Goal: Contribute content: Contribute content

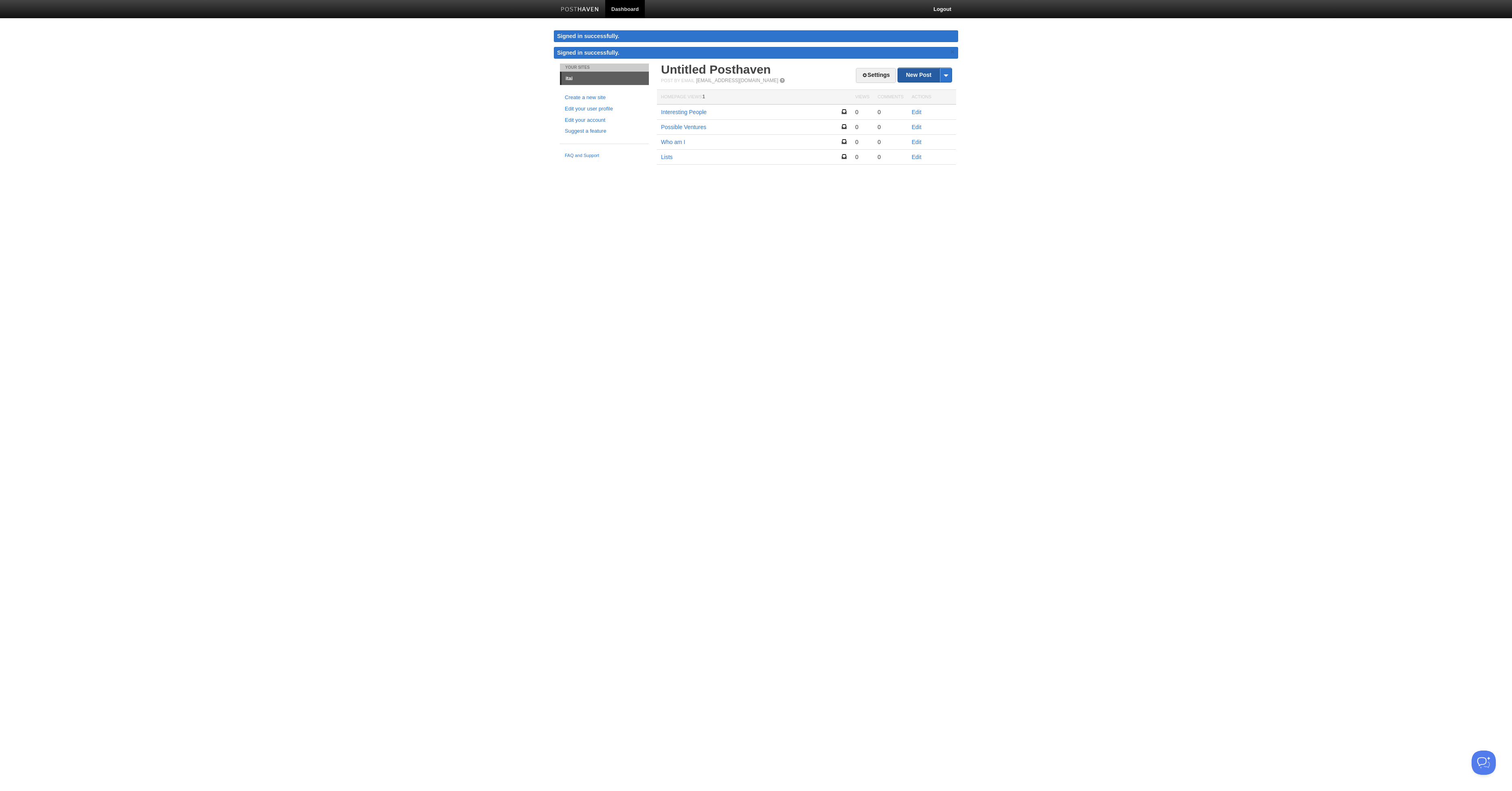
click at [902, 75] on link "New Post" at bounding box center [925, 75] width 54 height 14
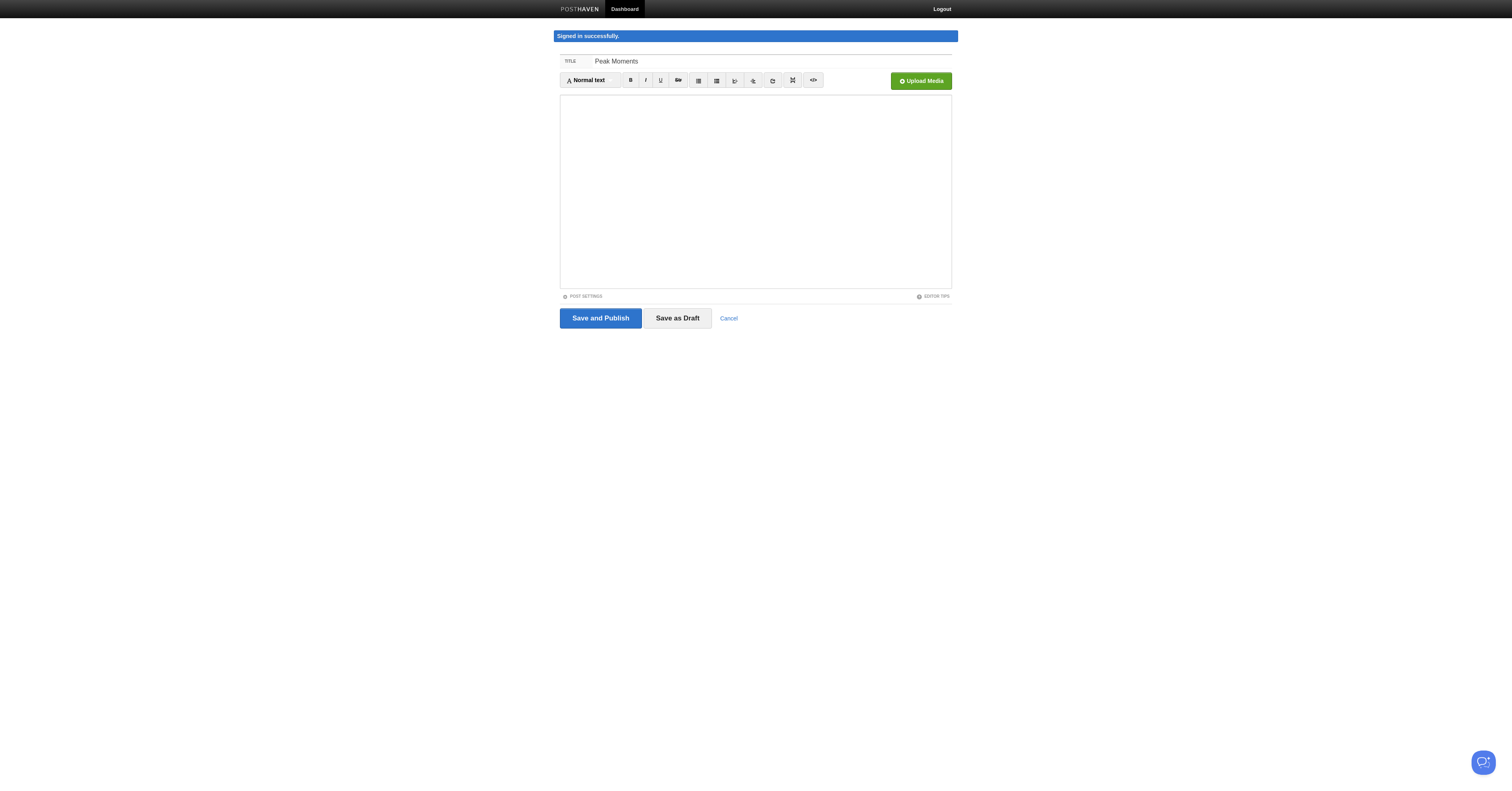
type input "Peak Moments"
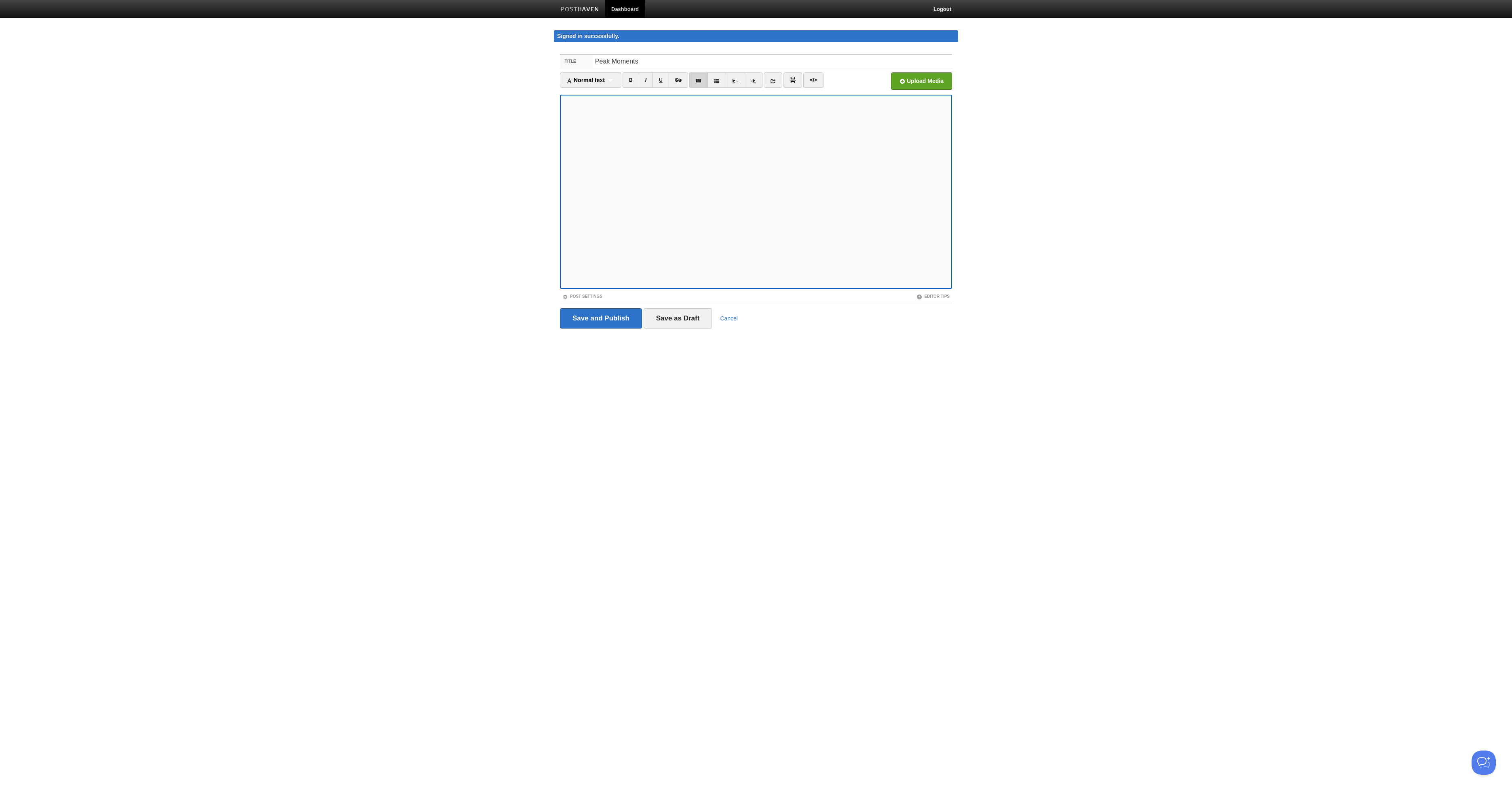
click at [694, 79] on link at bounding box center [698, 80] width 19 height 15
click at [667, 317] on input "Save as Draft" at bounding box center [678, 318] width 69 height 20
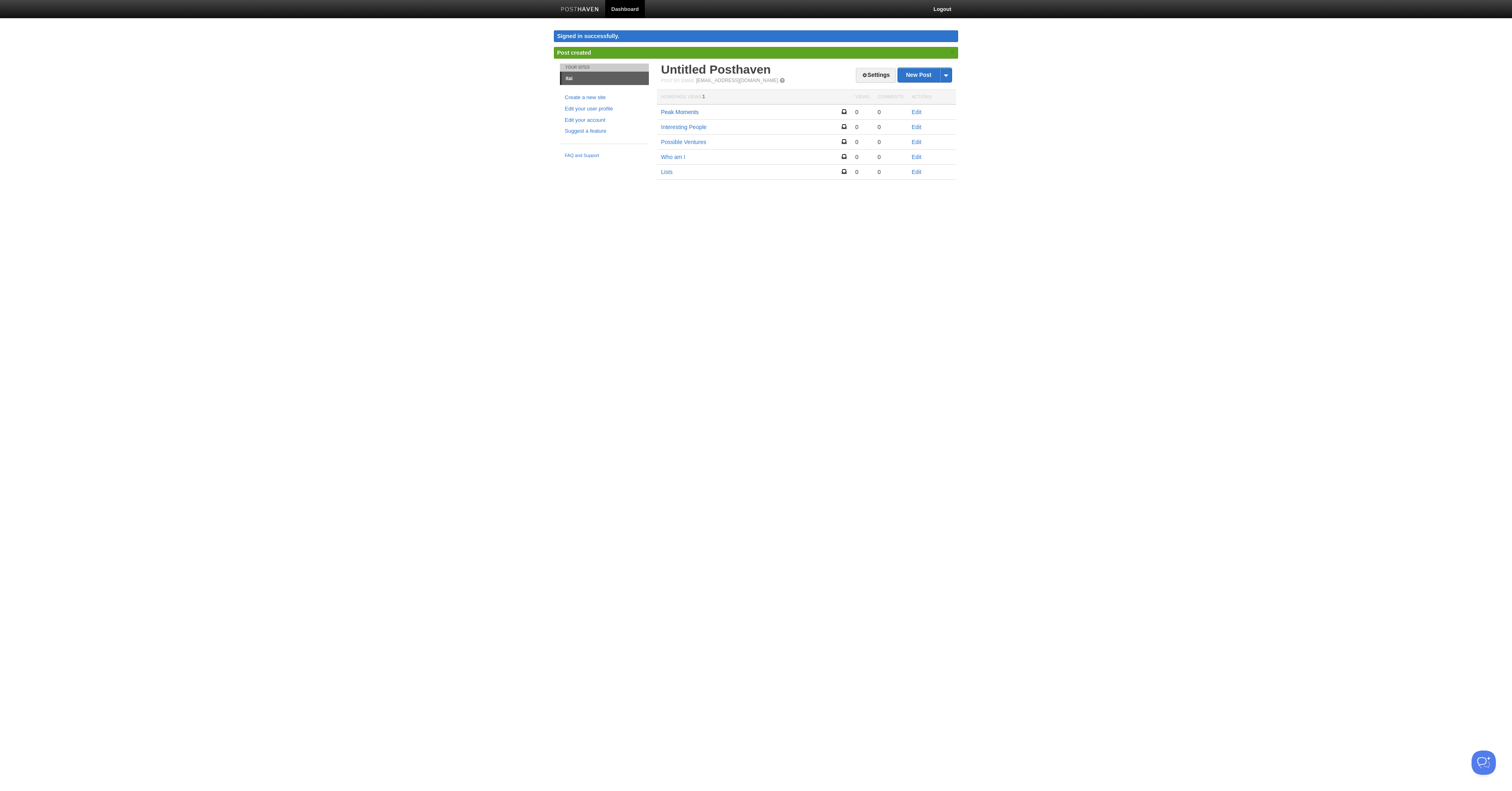
click at [685, 109] on link "Peak Moments" at bounding box center [680, 112] width 38 height 6
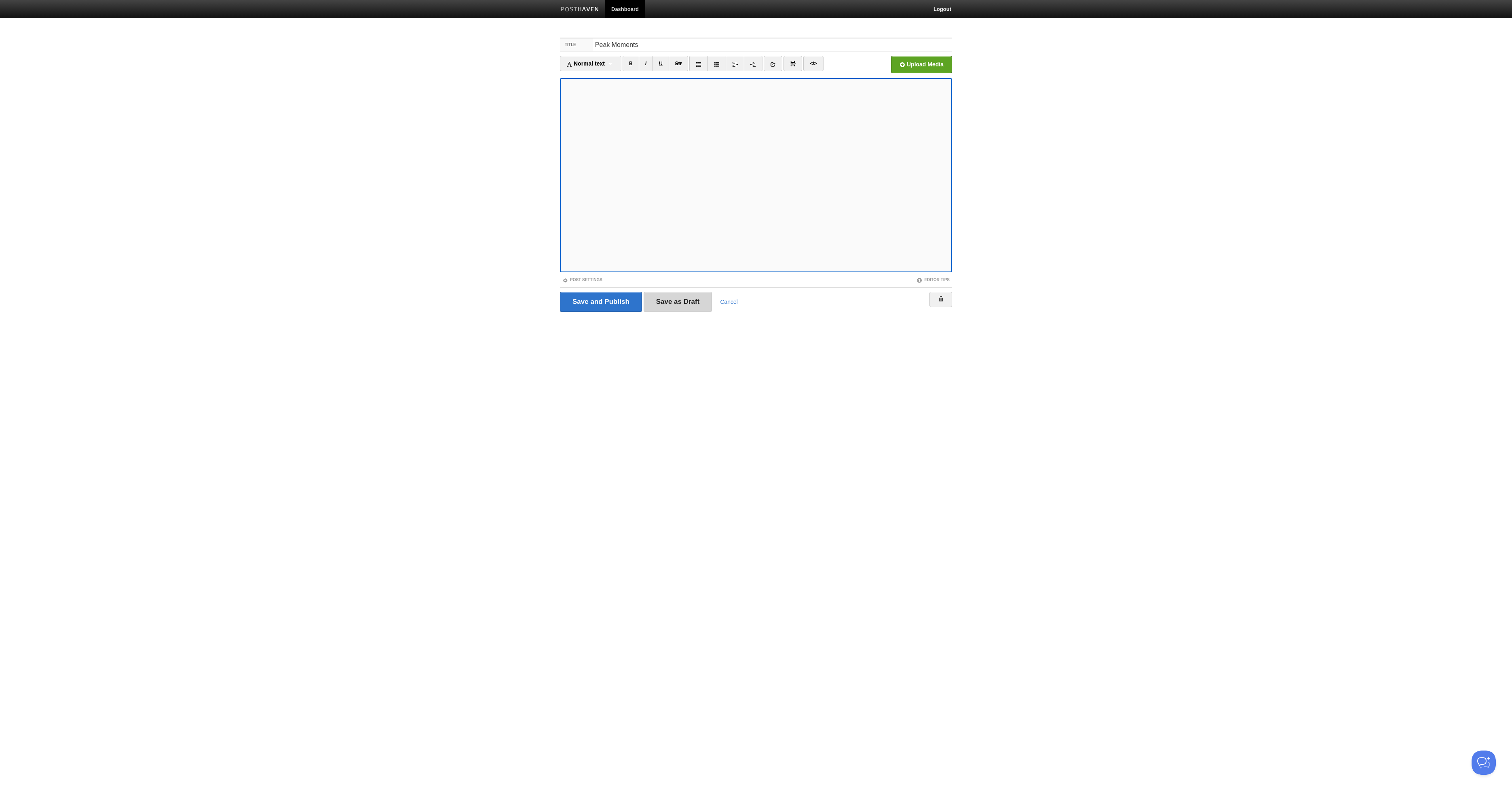
click at [694, 302] on input "Save as Draft" at bounding box center [678, 302] width 69 height 20
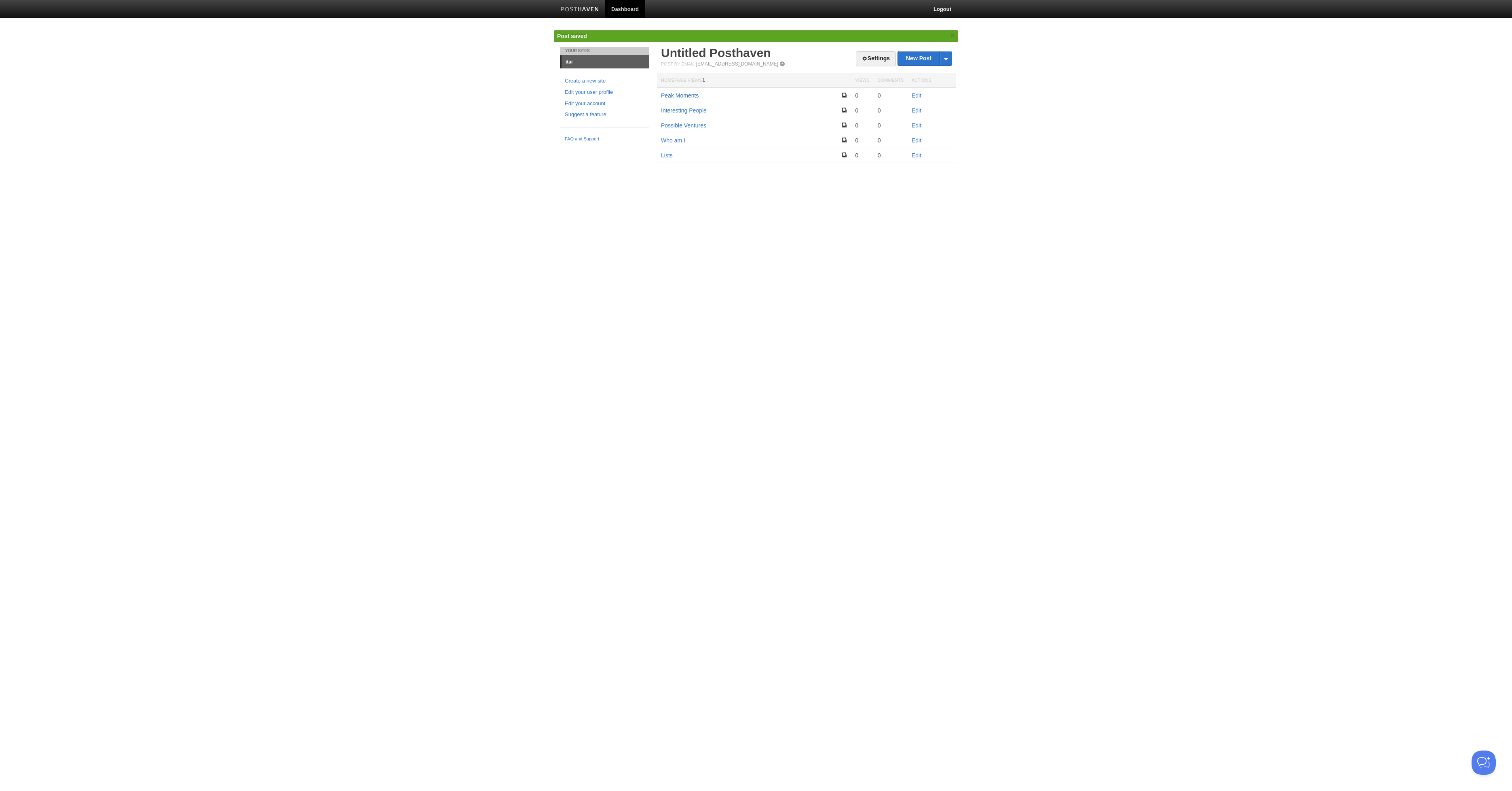
click at [672, 95] on link "Peak Moments" at bounding box center [680, 95] width 38 height 6
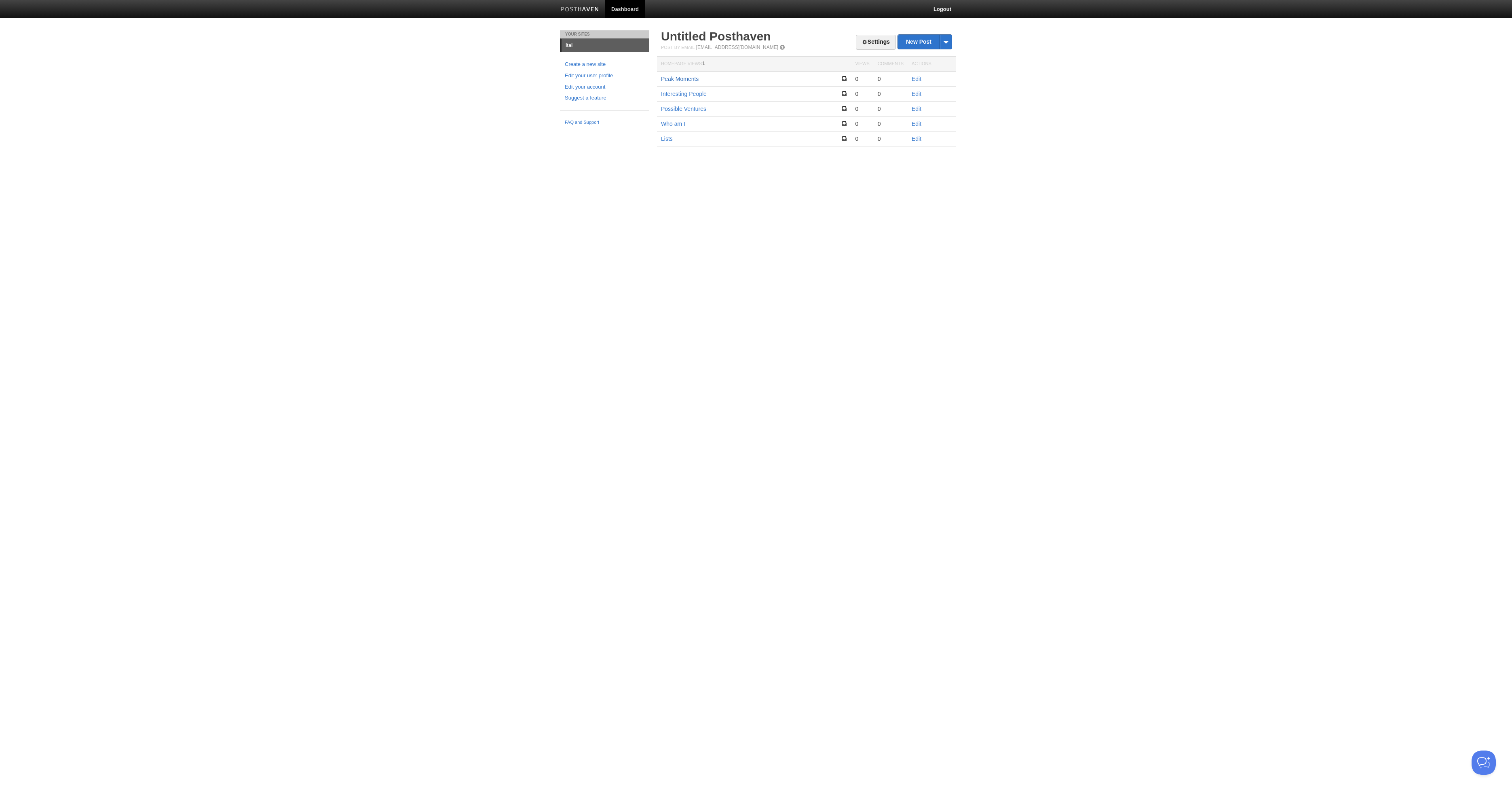
click at [687, 80] on link "Peak Moments" at bounding box center [680, 79] width 38 height 6
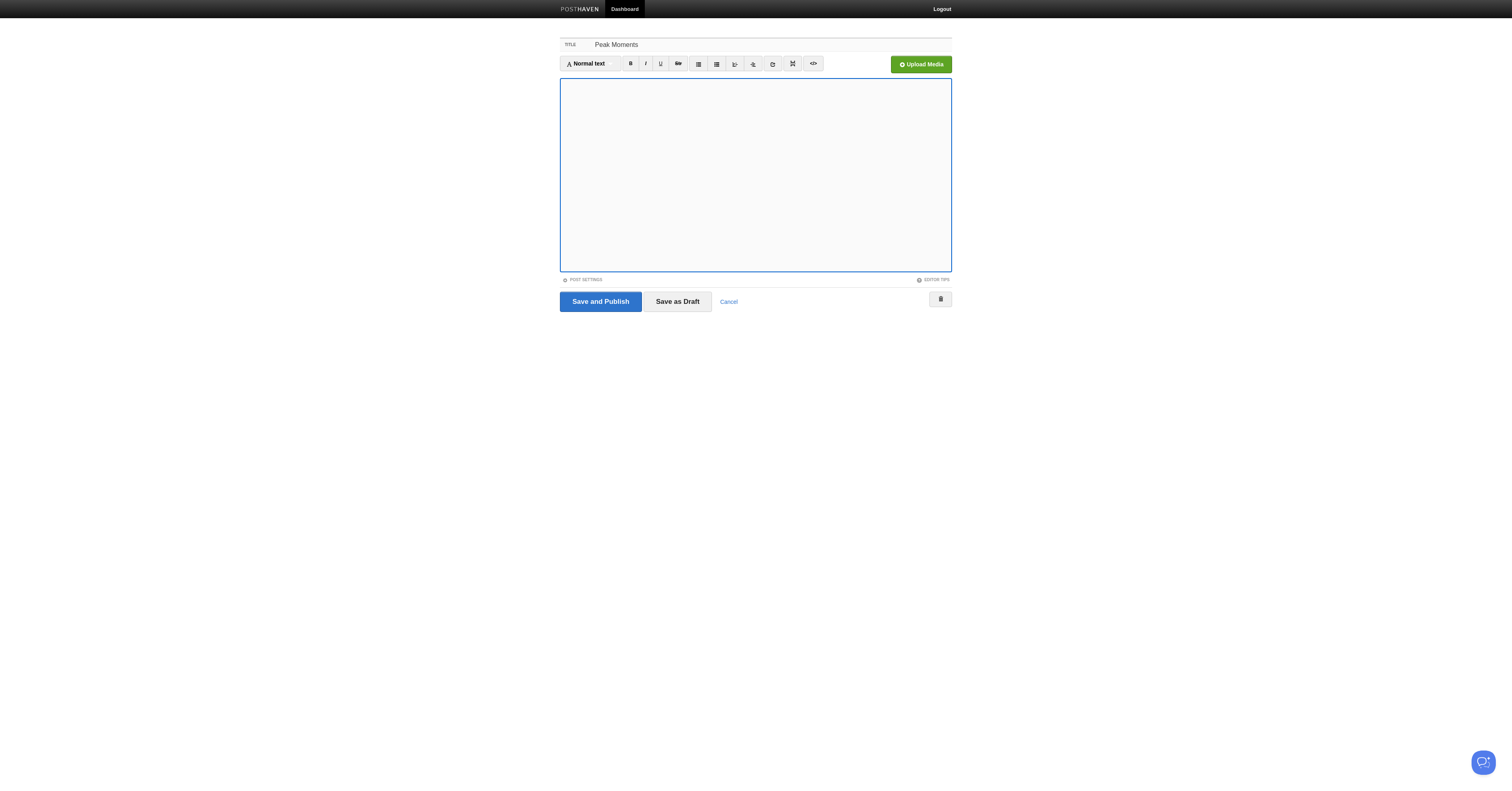
click at [611, 47] on input "Peak Moments" at bounding box center [772, 45] width 359 height 13
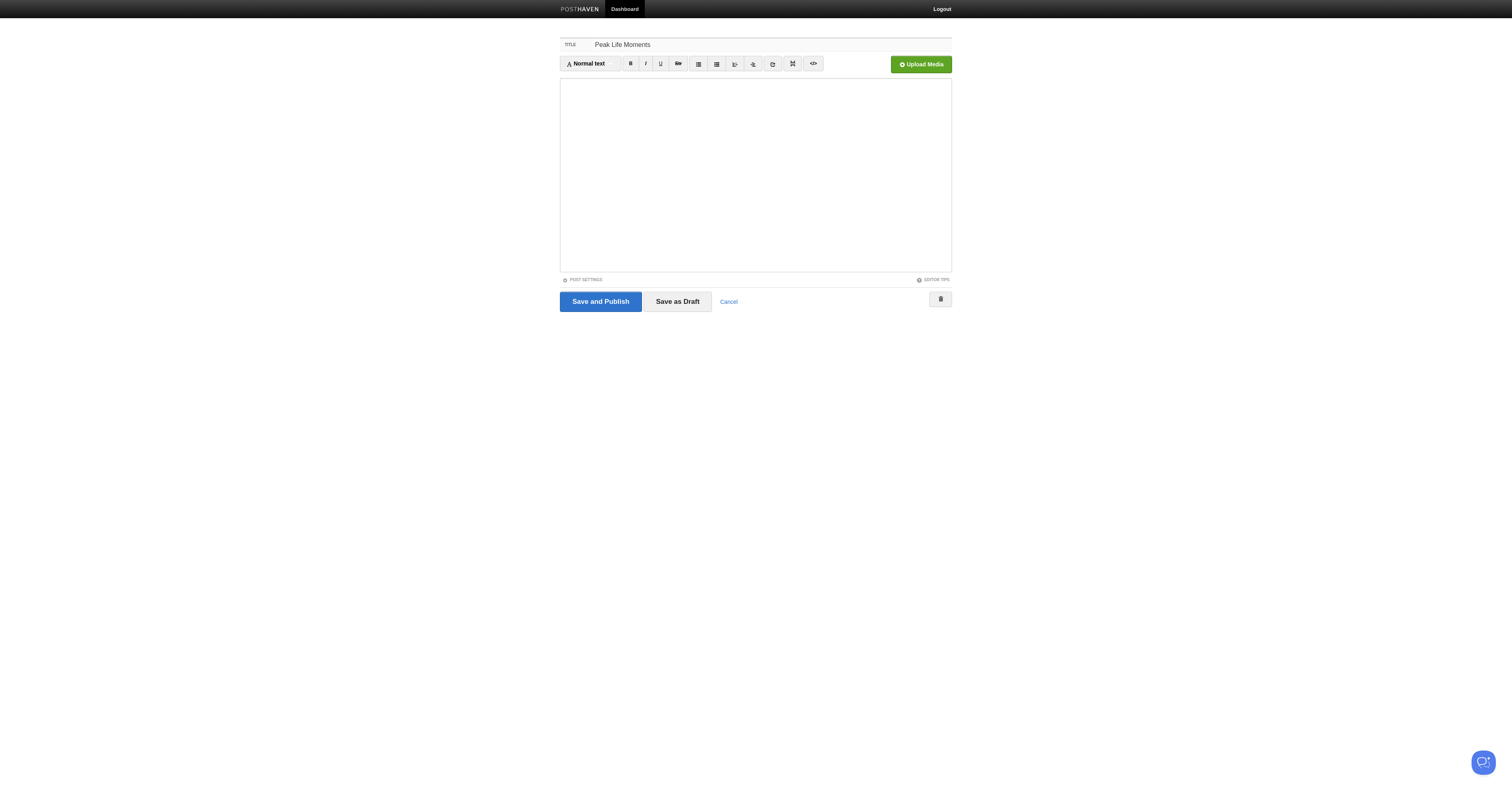
type input "Peak Life Moments"
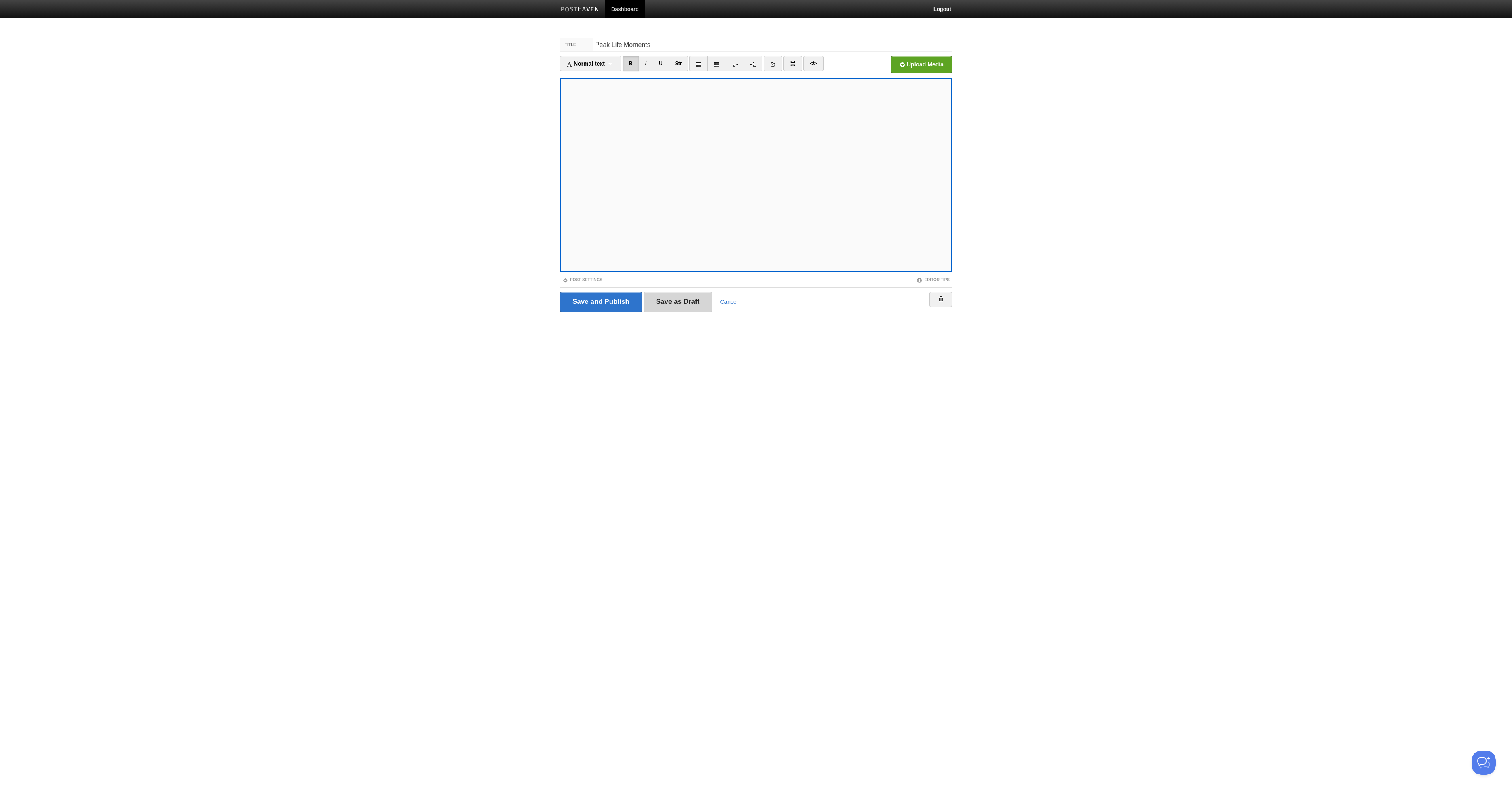
click at [667, 301] on input "Save as Draft" at bounding box center [678, 302] width 69 height 20
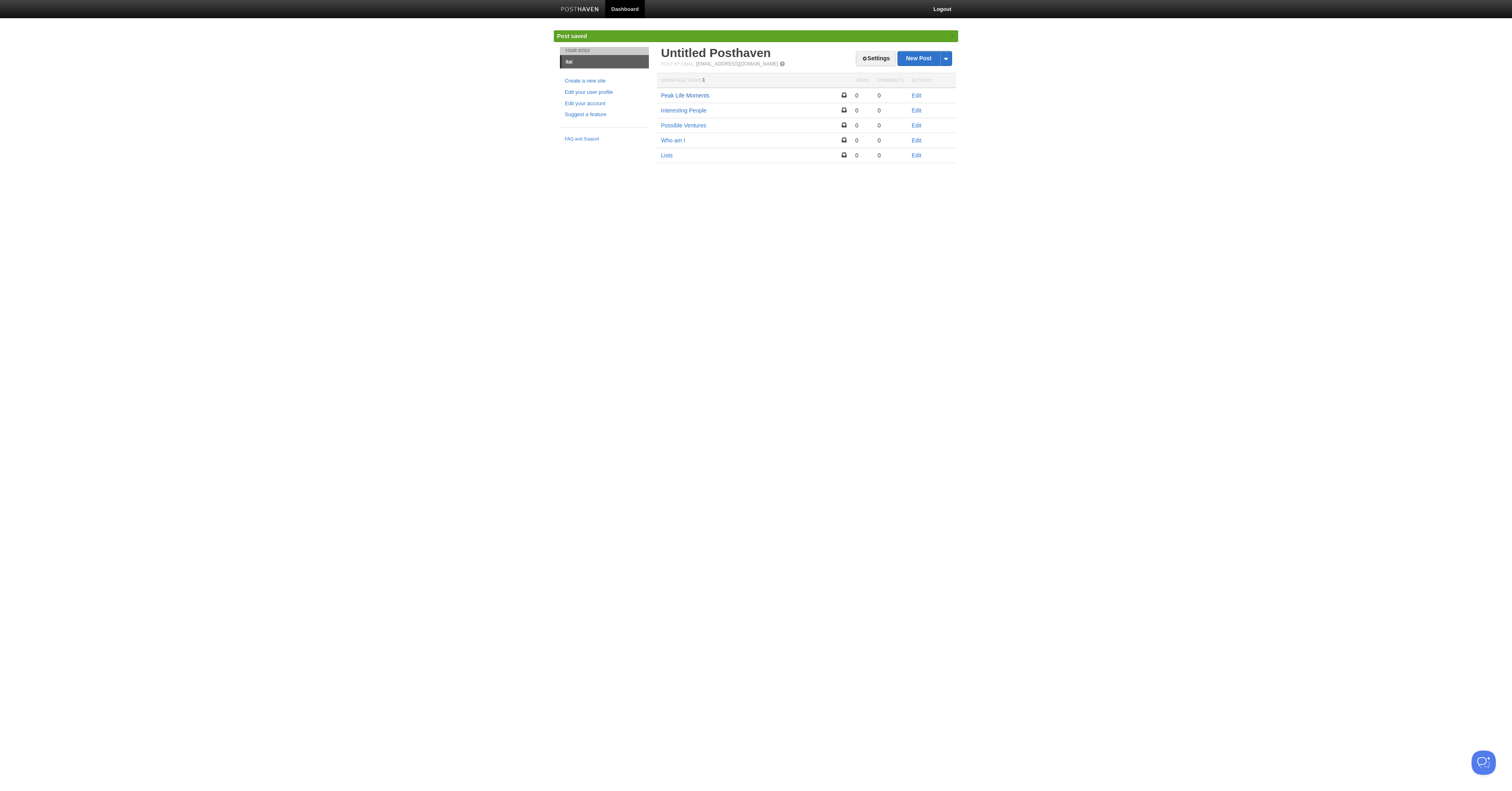
click at [704, 96] on link "Peak Life Moments" at bounding box center [685, 95] width 49 height 6
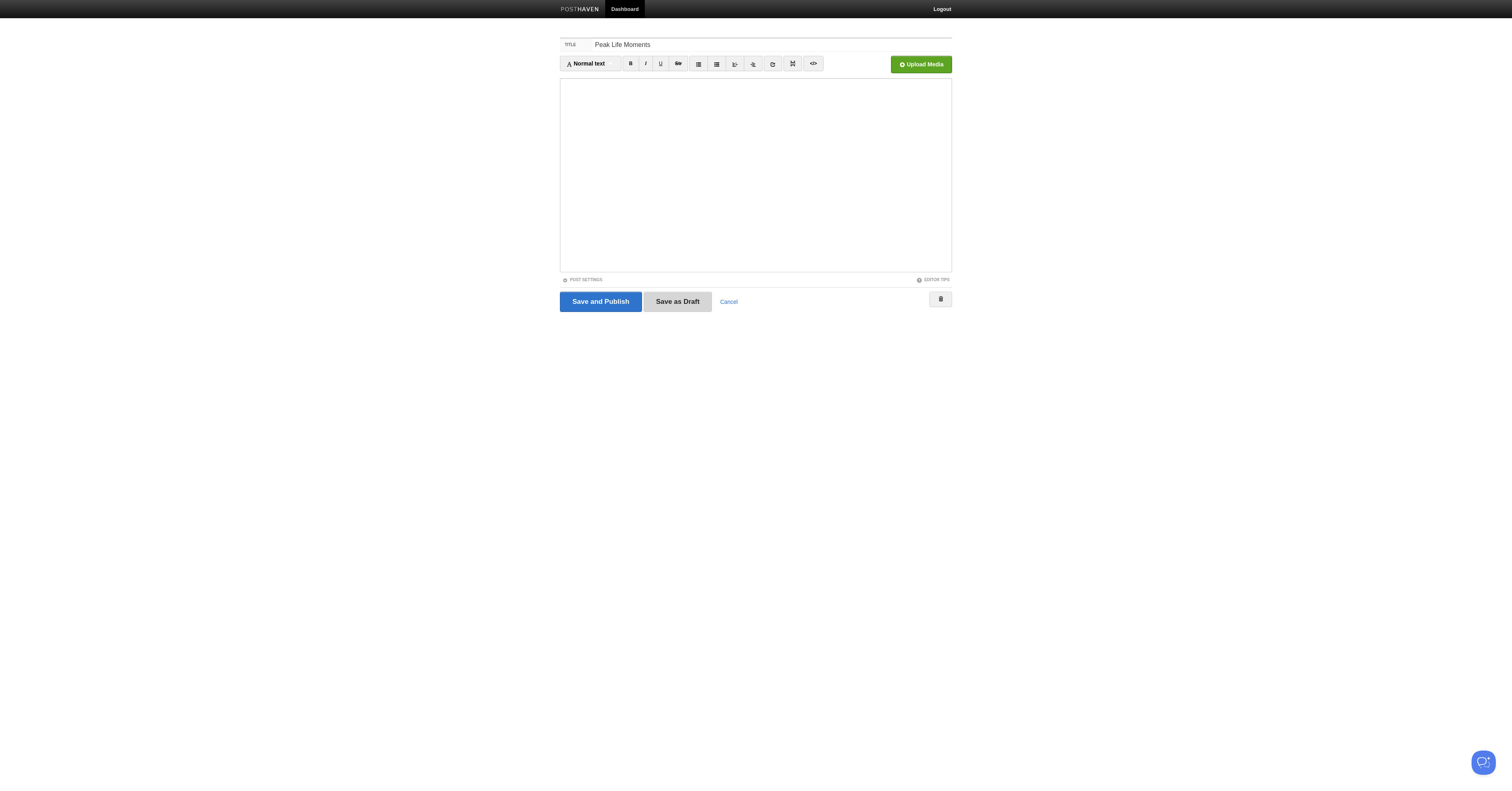
click at [681, 301] on input "Save as Draft" at bounding box center [678, 302] width 69 height 20
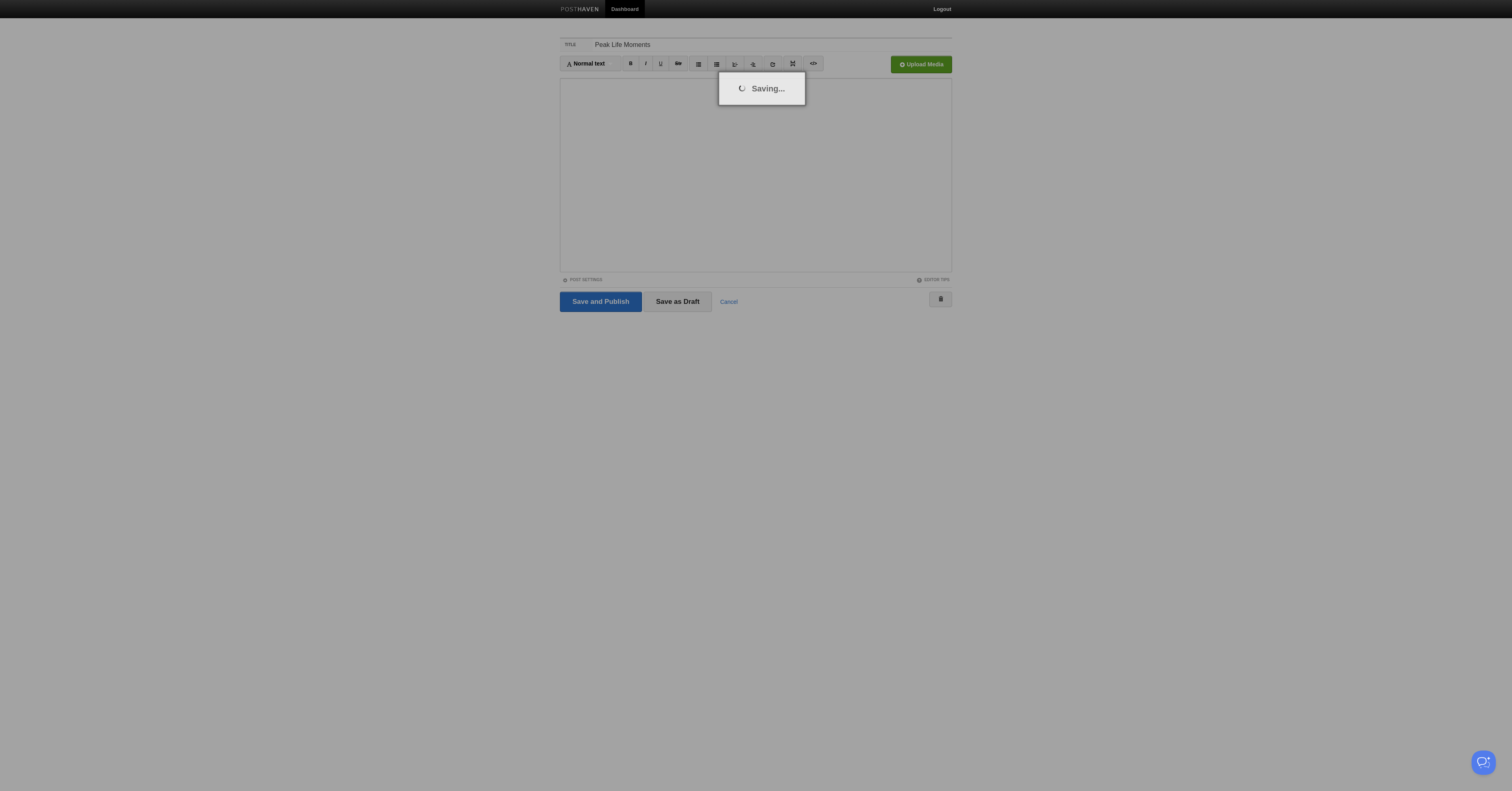
drag, startPoint x: 944, startPoint y: 312, endPoint x: 1038, endPoint y: 306, distance: 94.2
click at [1029, 306] on div at bounding box center [756, 395] width 1512 height 791
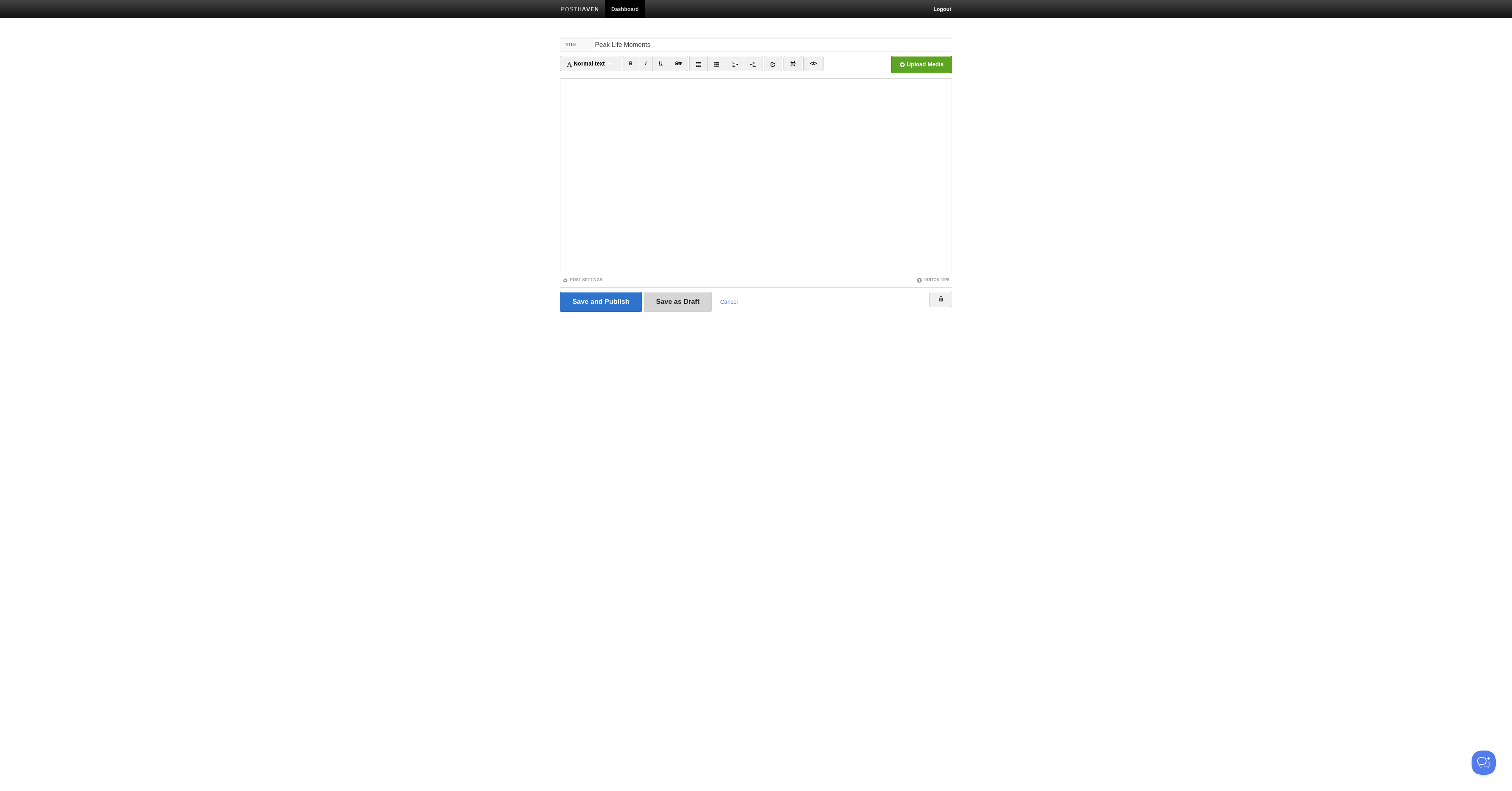
click at [674, 302] on input "Save as Draft" at bounding box center [678, 302] width 69 height 20
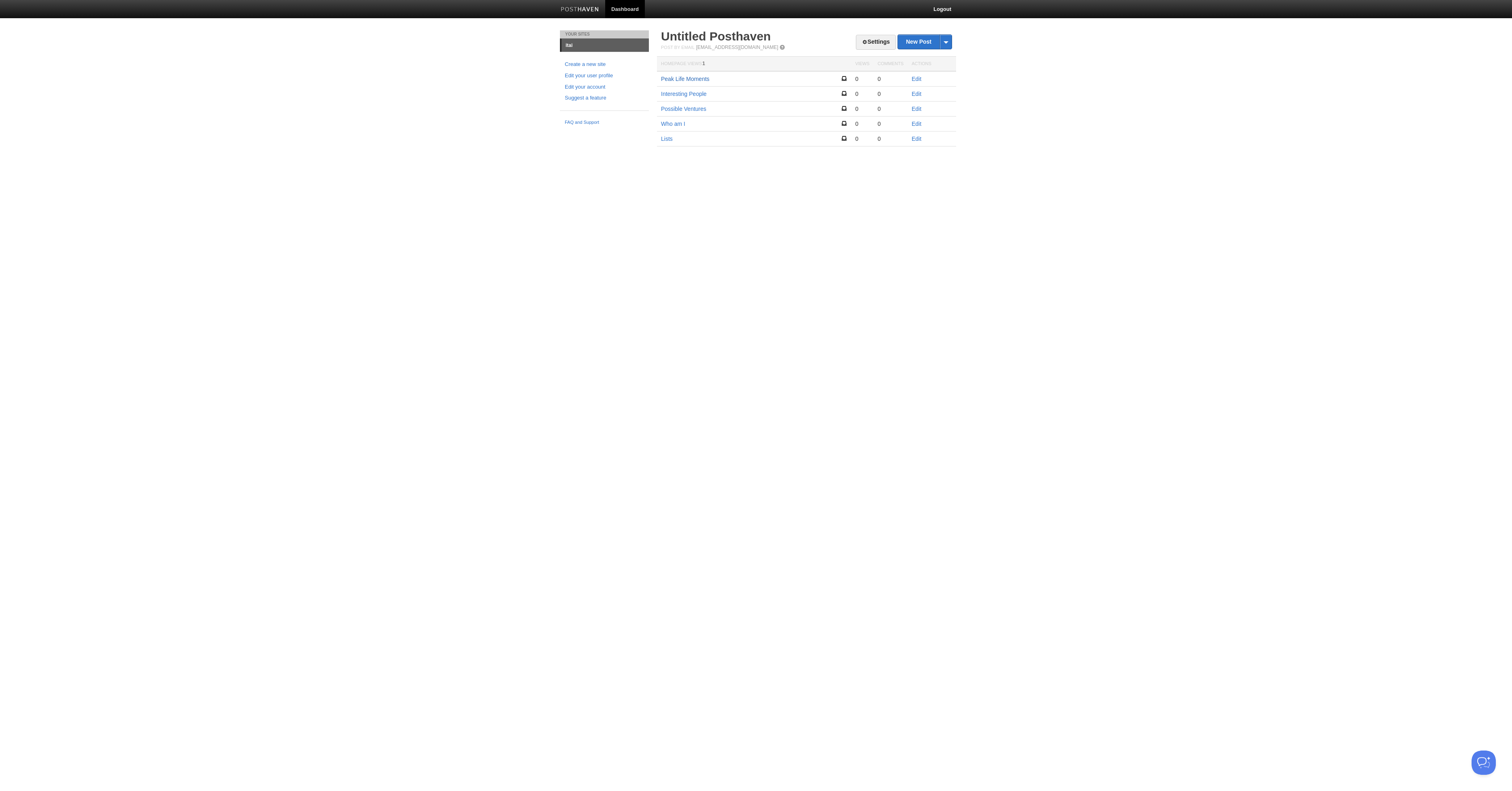
click at [684, 77] on link "Peak Life Moments" at bounding box center [685, 79] width 49 height 6
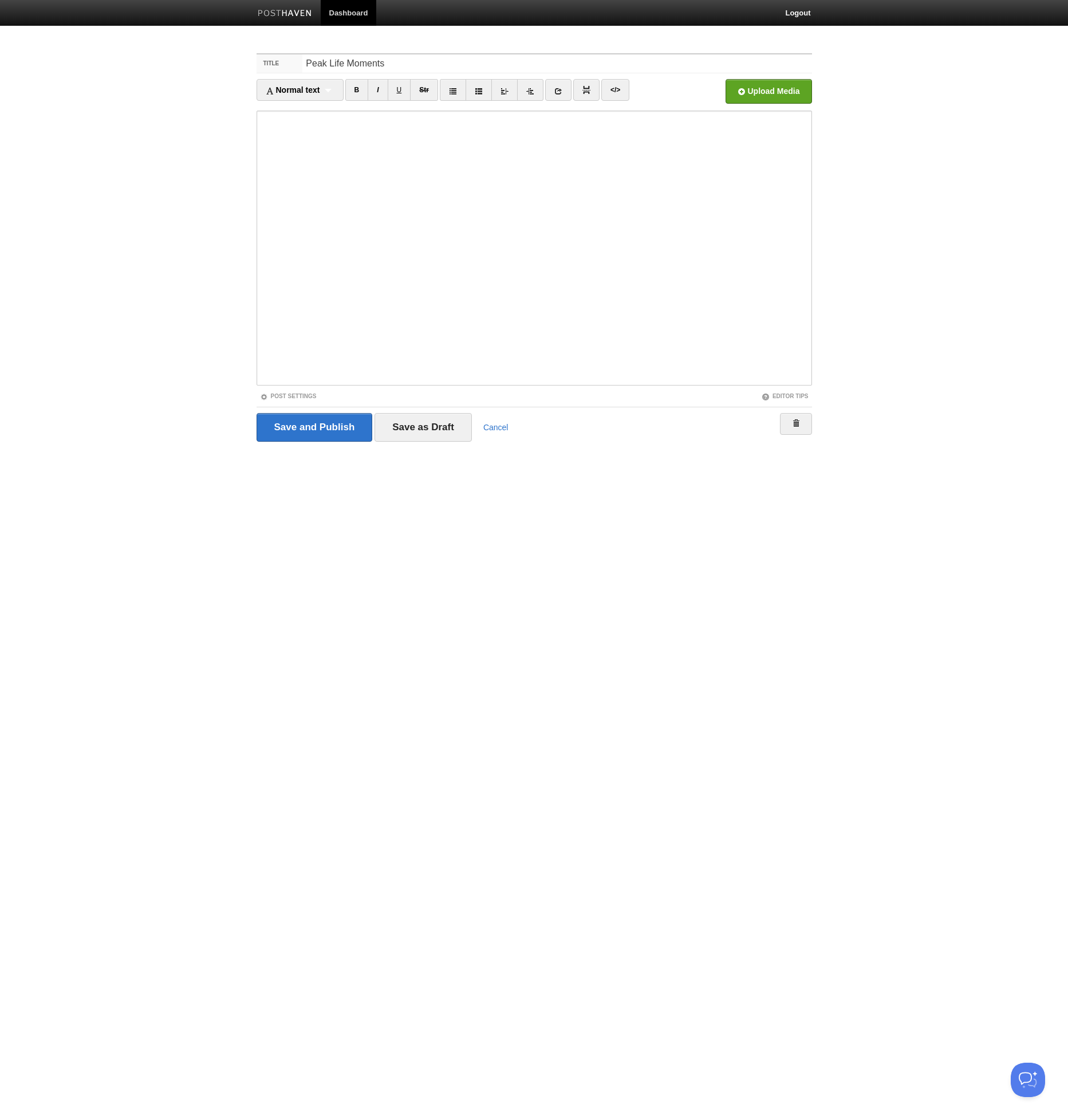
click at [259, 141] on iframe at bounding box center [534, 248] width 555 height 275
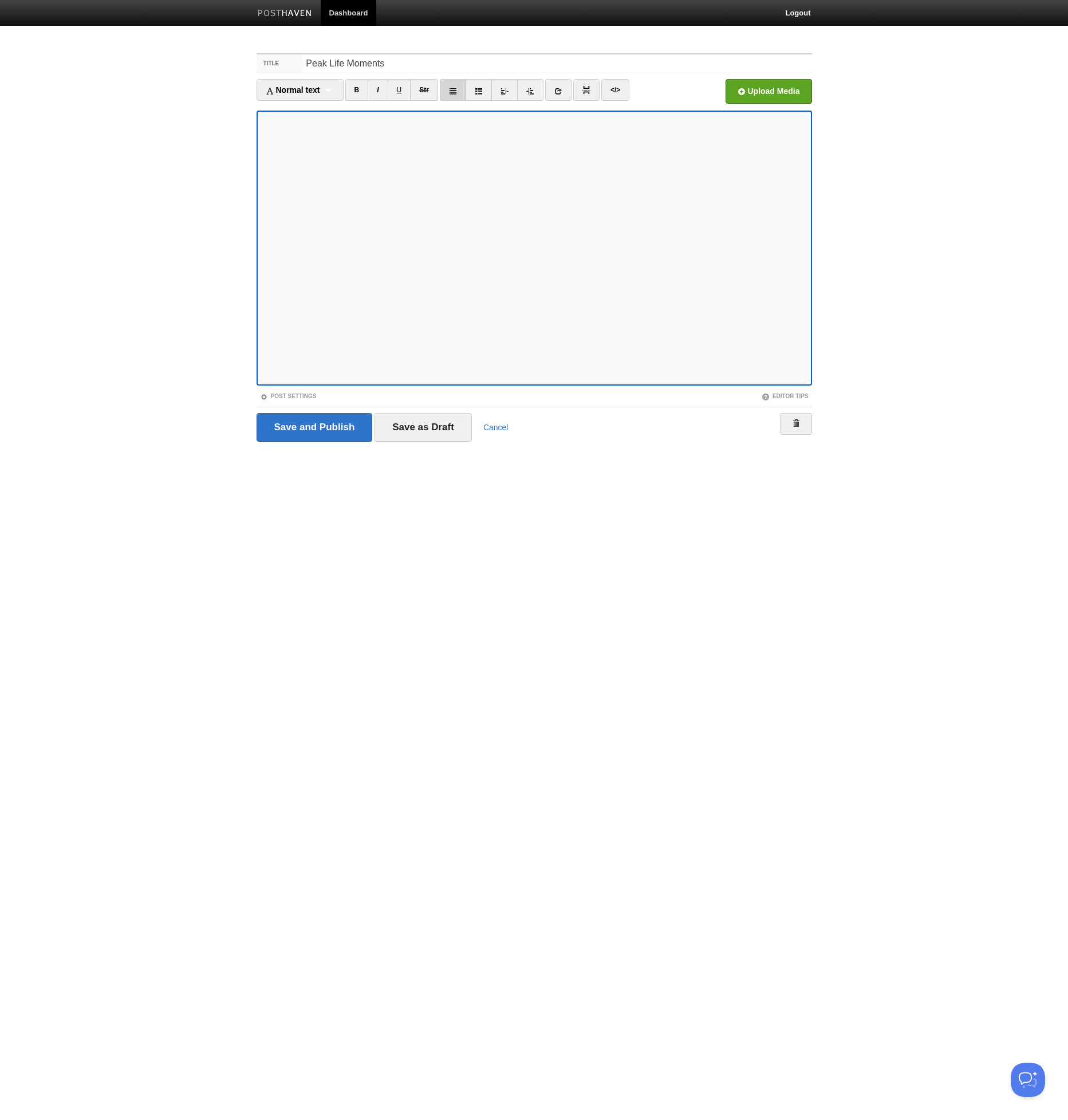
click at [460, 93] on link at bounding box center [453, 90] width 27 height 22
click at [461, 90] on link at bounding box center [453, 90] width 27 height 22
click at [458, 88] on link at bounding box center [453, 90] width 27 height 22
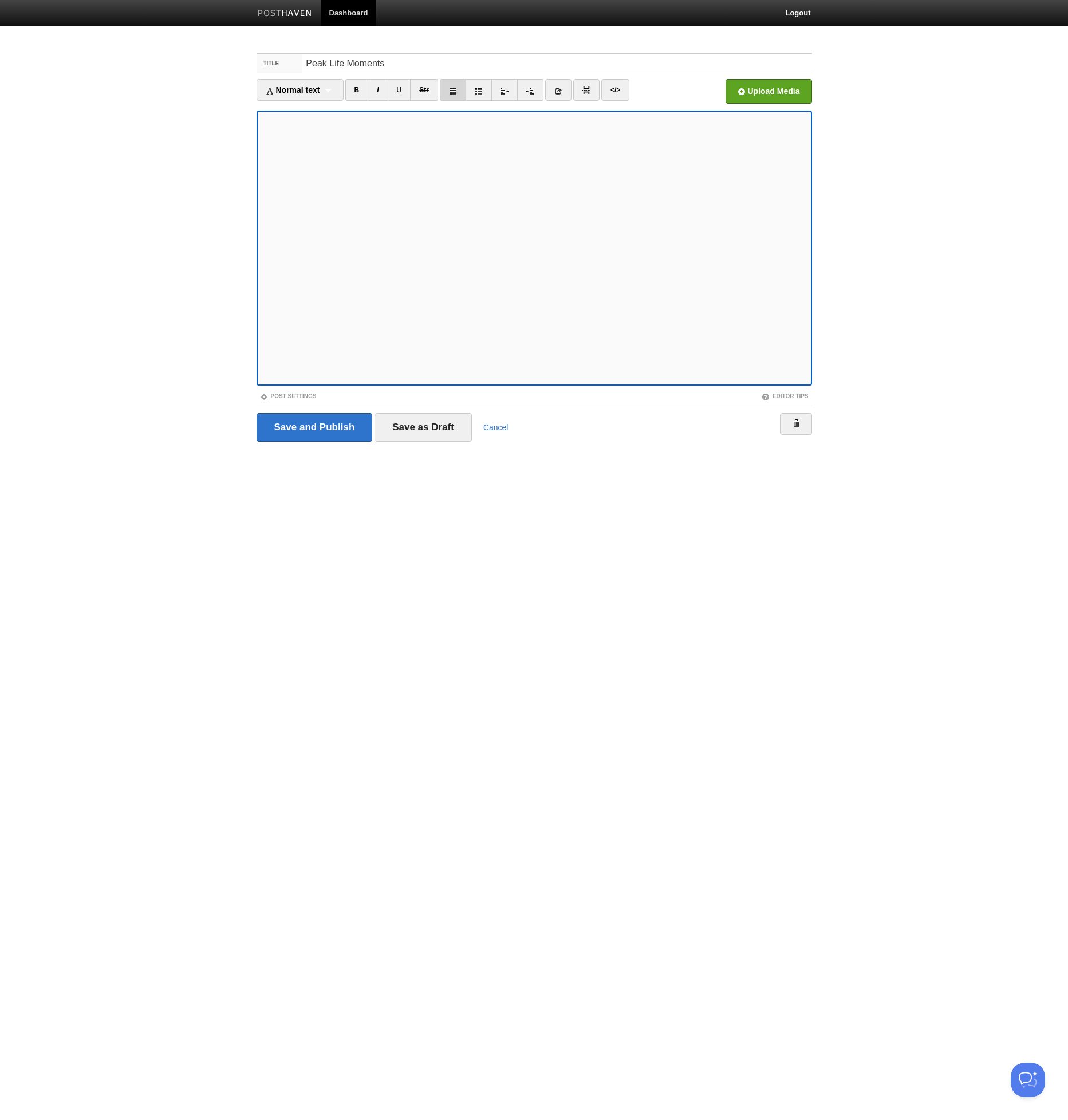
click at [446, 89] on link at bounding box center [453, 90] width 27 height 22
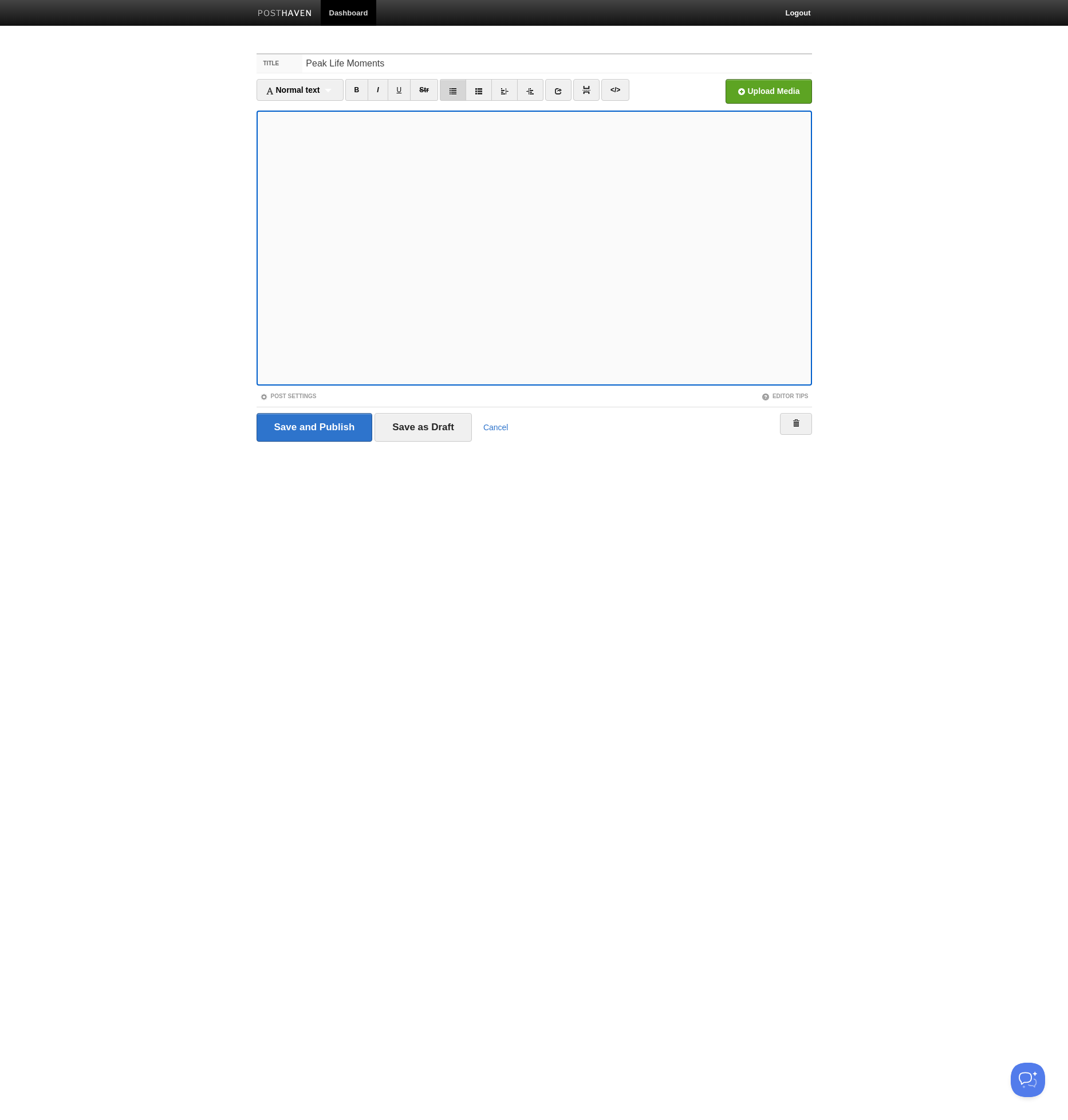
click at [448, 89] on link at bounding box center [453, 90] width 27 height 22
click at [450, 91] on icon at bounding box center [453, 91] width 8 height 8
click at [450, 90] on icon at bounding box center [453, 91] width 8 height 8
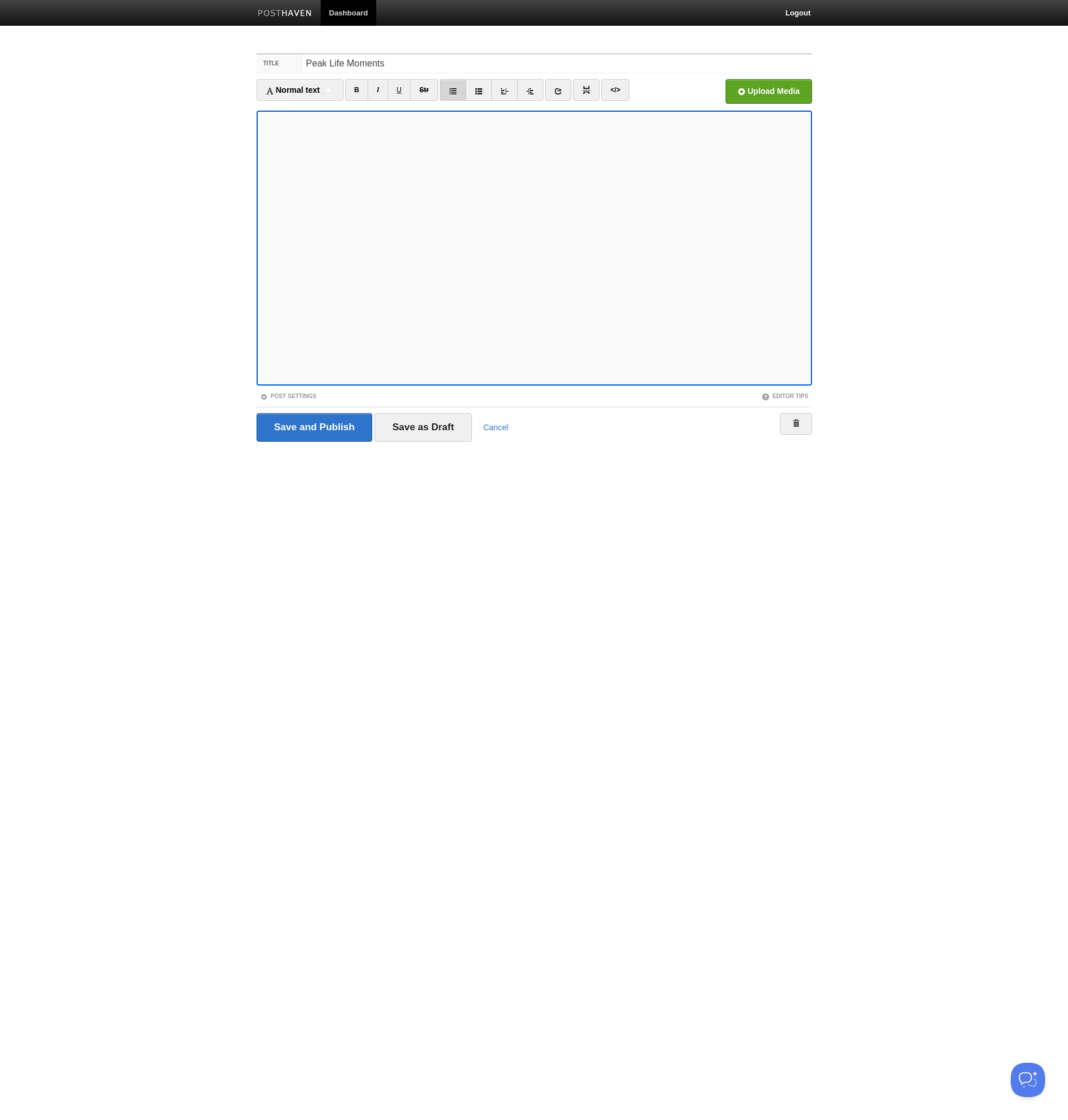
click at [464, 91] on link at bounding box center [453, 90] width 27 height 22
click at [458, 93] on link at bounding box center [453, 90] width 27 height 22
click at [458, 92] on link at bounding box center [453, 90] width 27 height 22
click at [451, 88] on icon at bounding box center [453, 91] width 8 height 8
click at [456, 87] on icon at bounding box center [453, 91] width 8 height 8
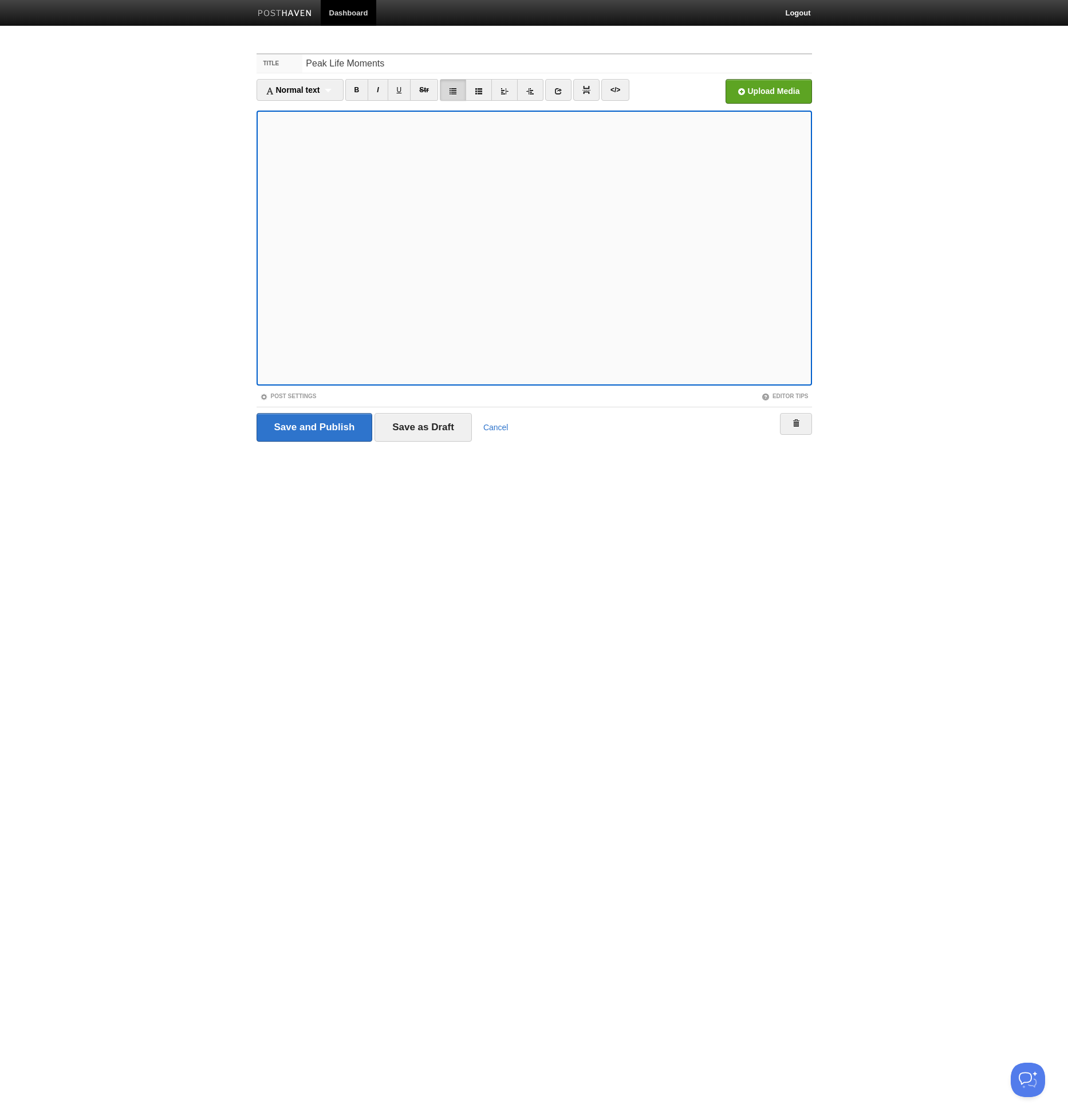
click at [456, 87] on icon at bounding box center [453, 91] width 8 height 8
click at [447, 89] on link at bounding box center [453, 90] width 27 height 22
click at [310, 98] on ul "Normal text Normal text Heading 1 Heading 2 Heading 3 B I U Str × </>" at bounding box center [465, 92] width 416 height 27
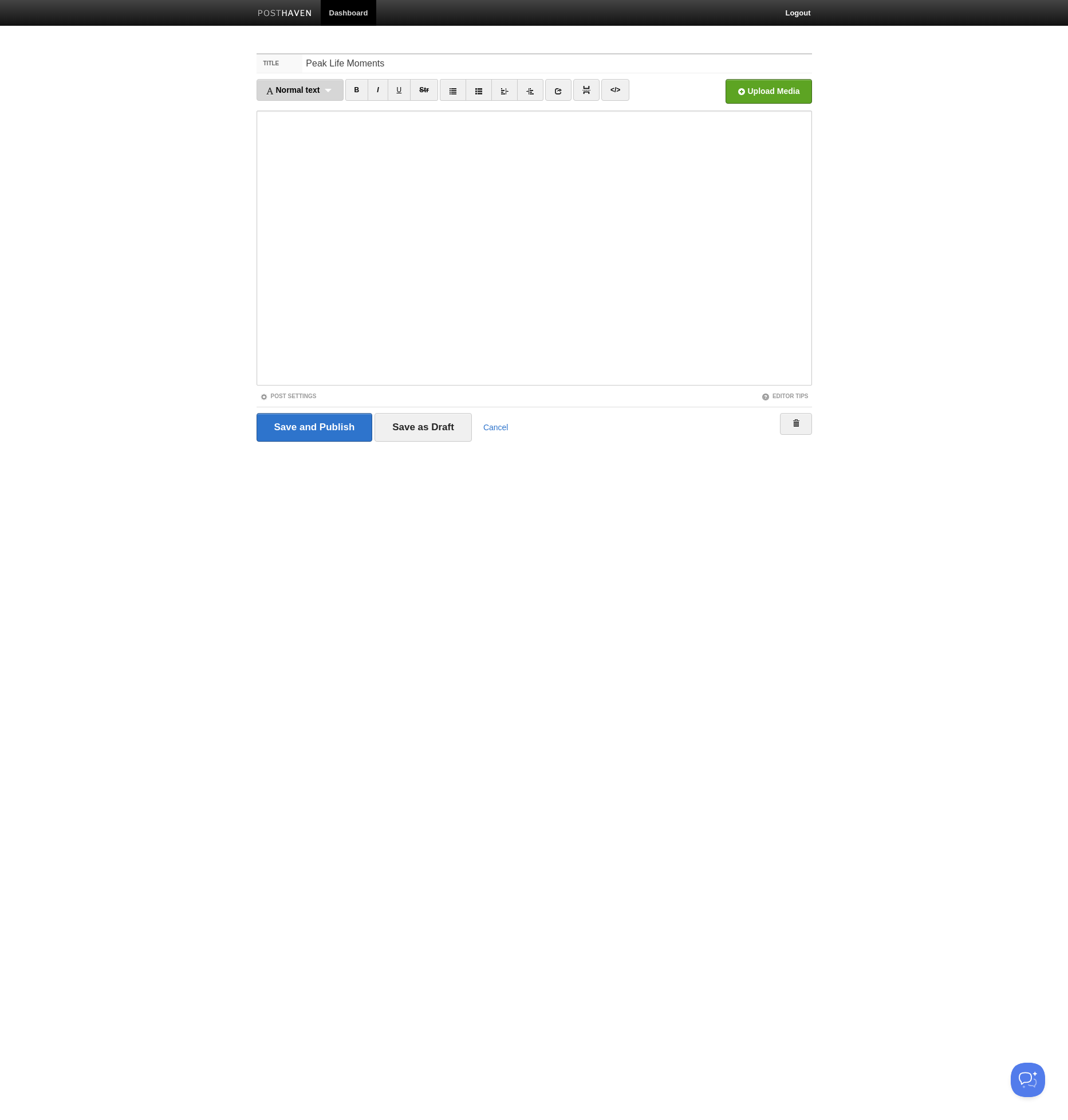
click at [313, 91] on span "Normal text" at bounding box center [293, 90] width 54 height 9
click at [311, 111] on link "Normal text" at bounding box center [299, 110] width 86 height 17
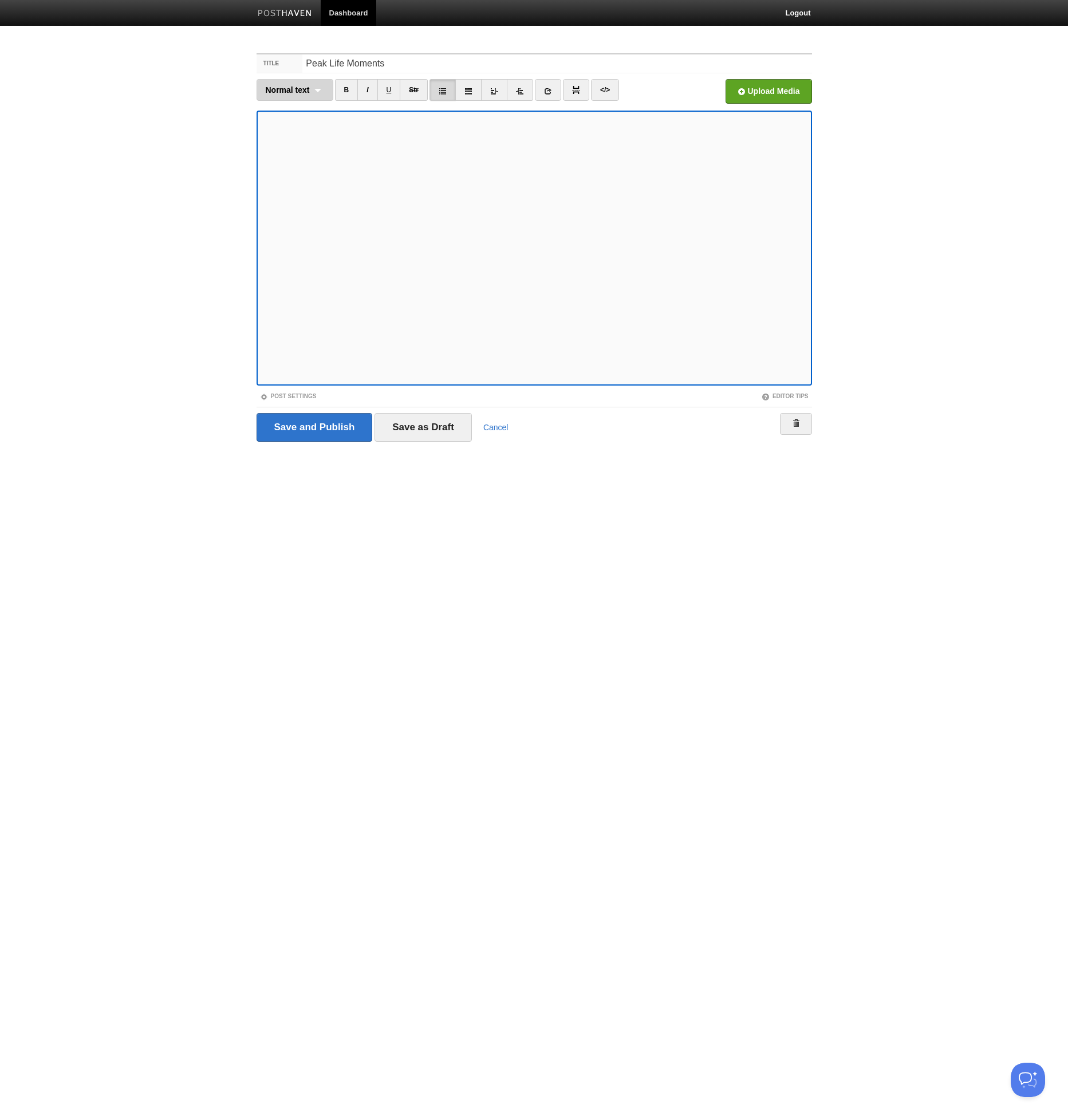
click at [267, 88] on span "Normal text" at bounding box center [288, 90] width 44 height 9
click at [273, 111] on link "Normal text" at bounding box center [294, 110] width 76 height 17
click at [440, 89] on icon at bounding box center [443, 91] width 8 height 8
click at [446, 96] on link at bounding box center [443, 90] width 27 height 22
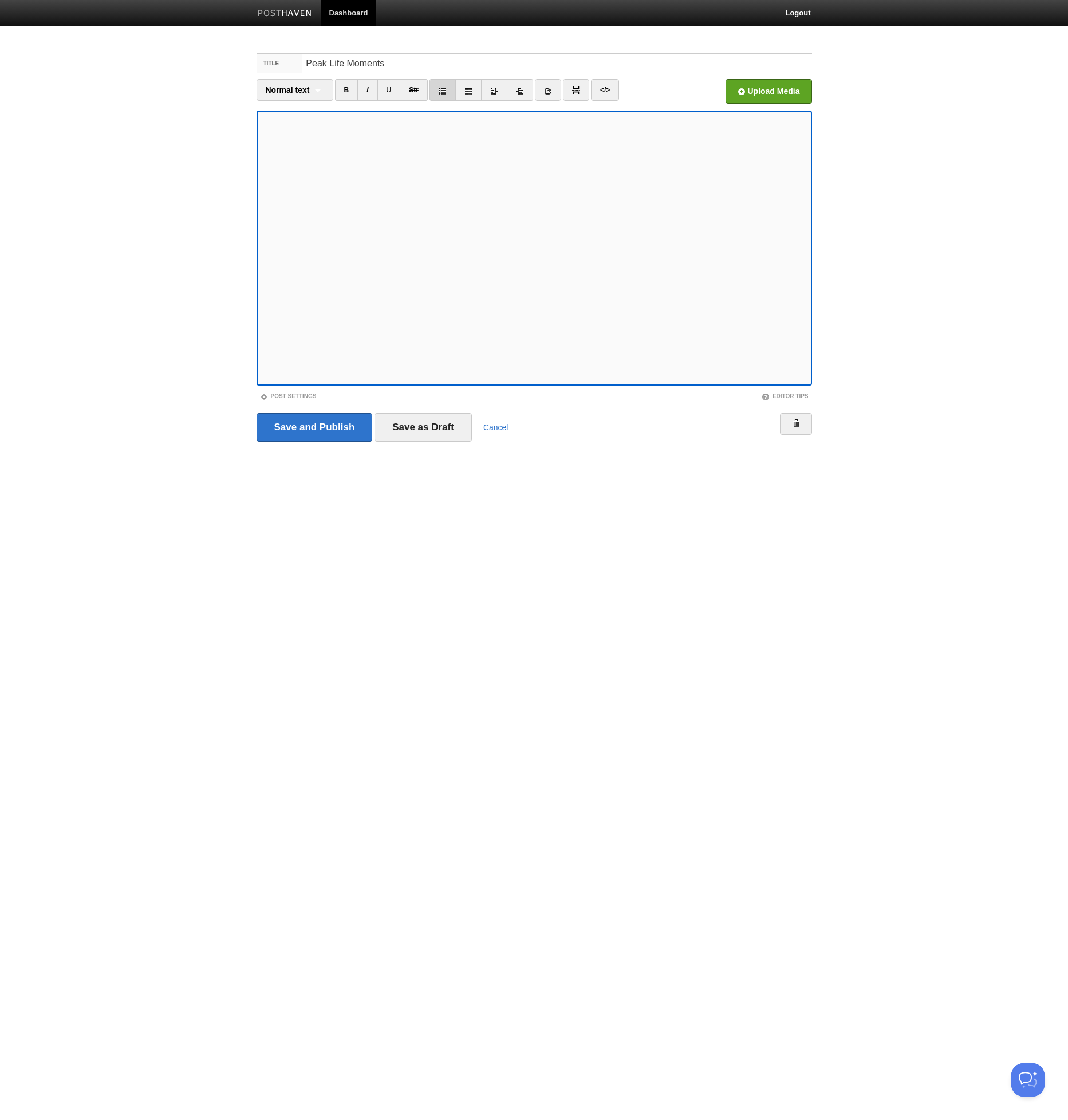
click at [445, 91] on link at bounding box center [443, 90] width 27 height 22
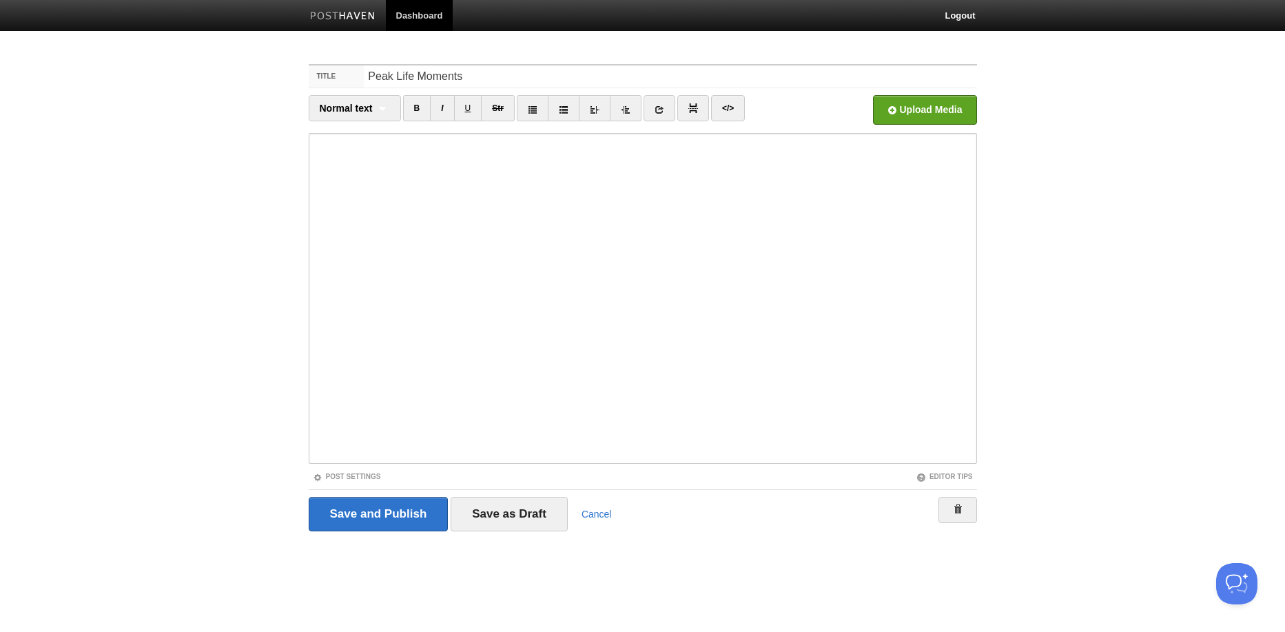
drag, startPoint x: 313, startPoint y: 343, endPoint x: 256, endPoint y: 331, distance: 58.4
click at [256, 331] on body "Dashboard Logout Your Sites itai Create a new site Edit your user profile Edit …" at bounding box center [642, 291] width 1285 height 583
drag, startPoint x: 271, startPoint y: 448, endPoint x: 253, endPoint y: 448, distance: 17.9
click at [253, 448] on body "Dashboard Logout Your Sites itai Create a new site Edit your user profile Edit …" at bounding box center [642, 291] width 1285 height 583
click at [376, 510] on input "Save and Publish" at bounding box center [379, 514] width 140 height 34
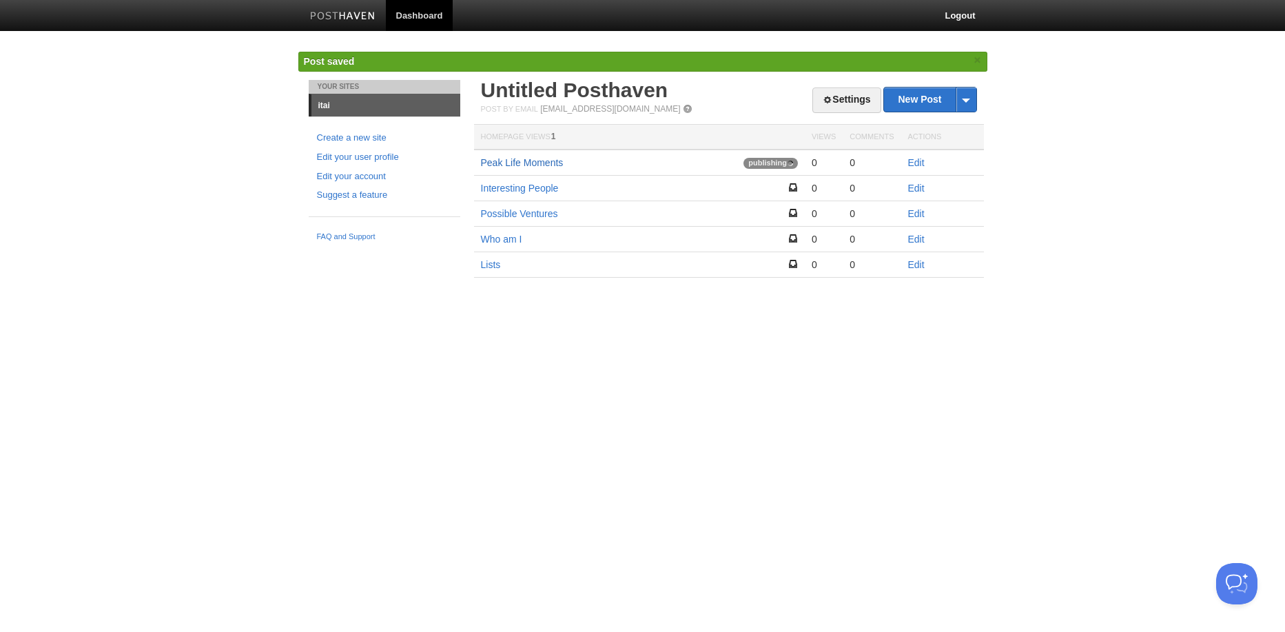
click at [540, 160] on link "Peak Life Moments" at bounding box center [522, 162] width 83 height 11
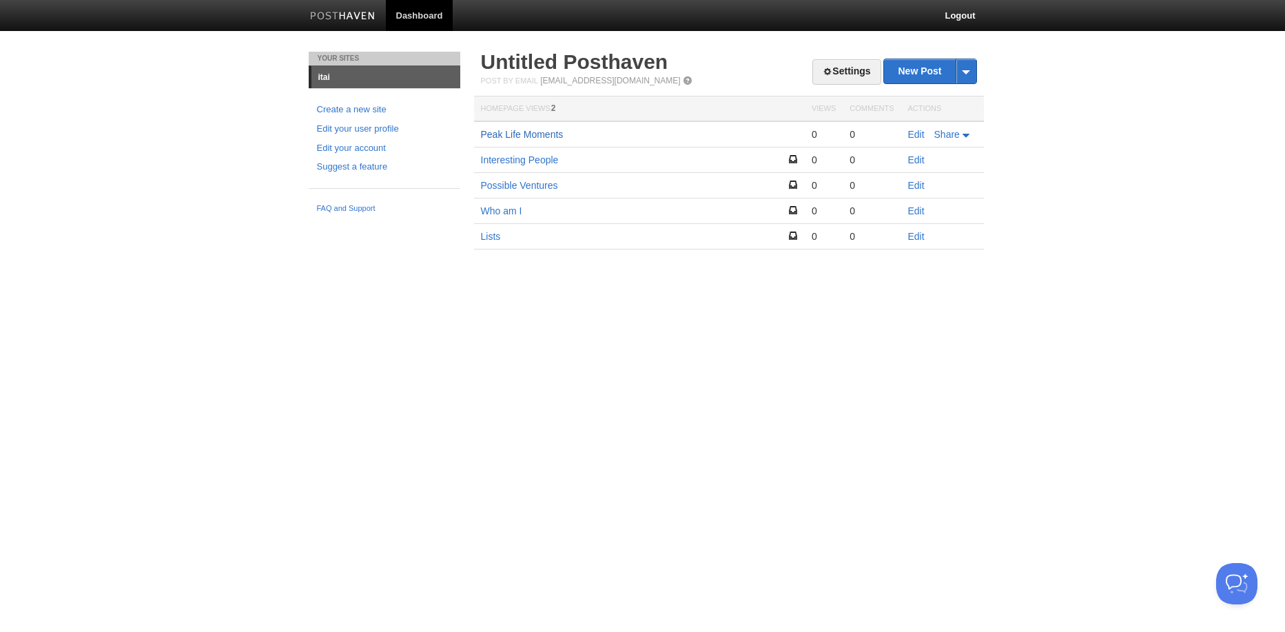
click at [547, 136] on link "Peak Life Moments" at bounding box center [522, 134] width 83 height 11
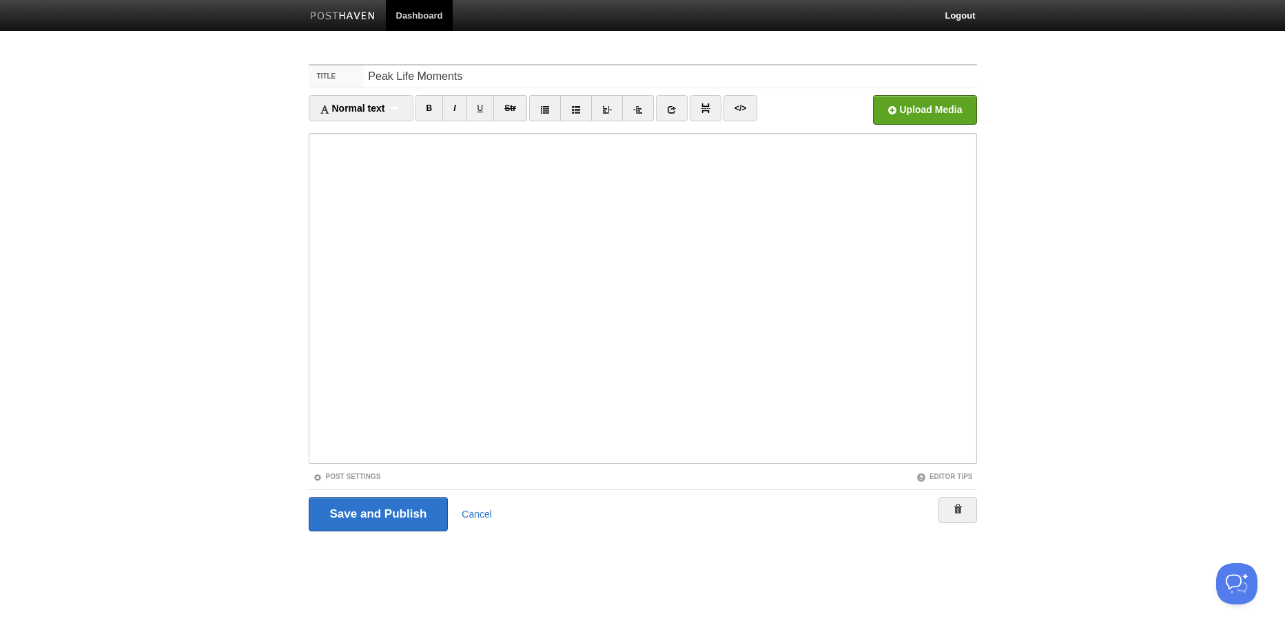
click at [928, 464] on fieldset "Title Peak Life Moments Normal text Normal text Heading 1 Heading 2 Heading 3 B…" at bounding box center [643, 302] width 668 height 477
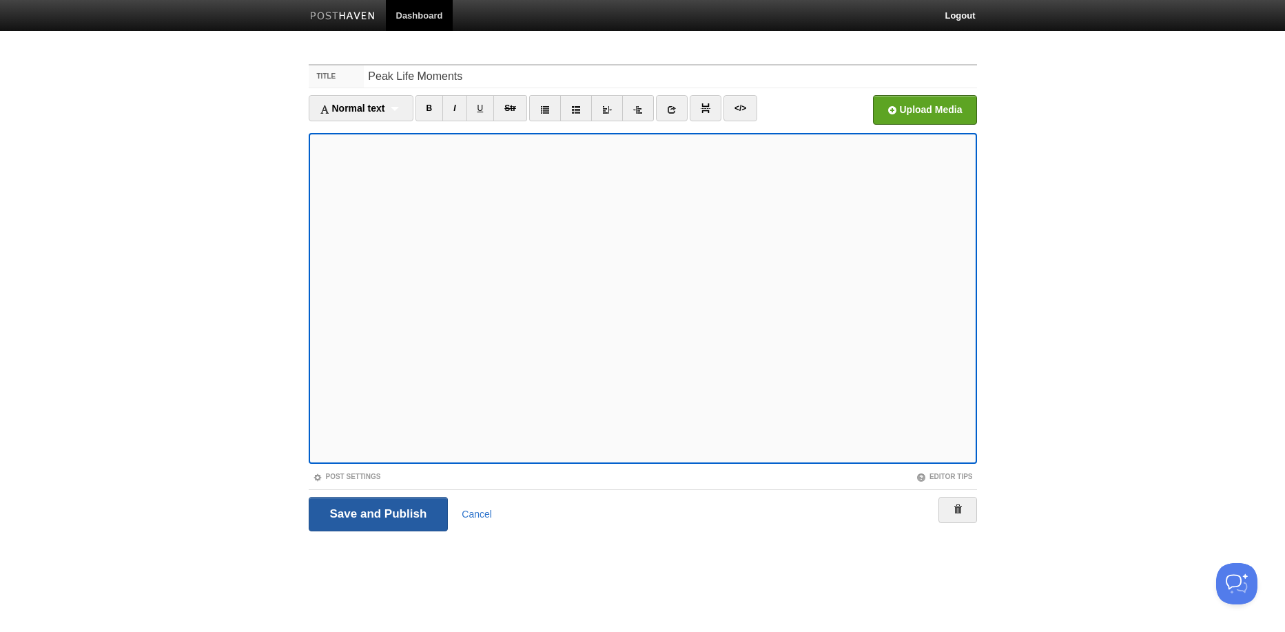
click at [408, 509] on input "Save and Publish" at bounding box center [379, 514] width 140 height 34
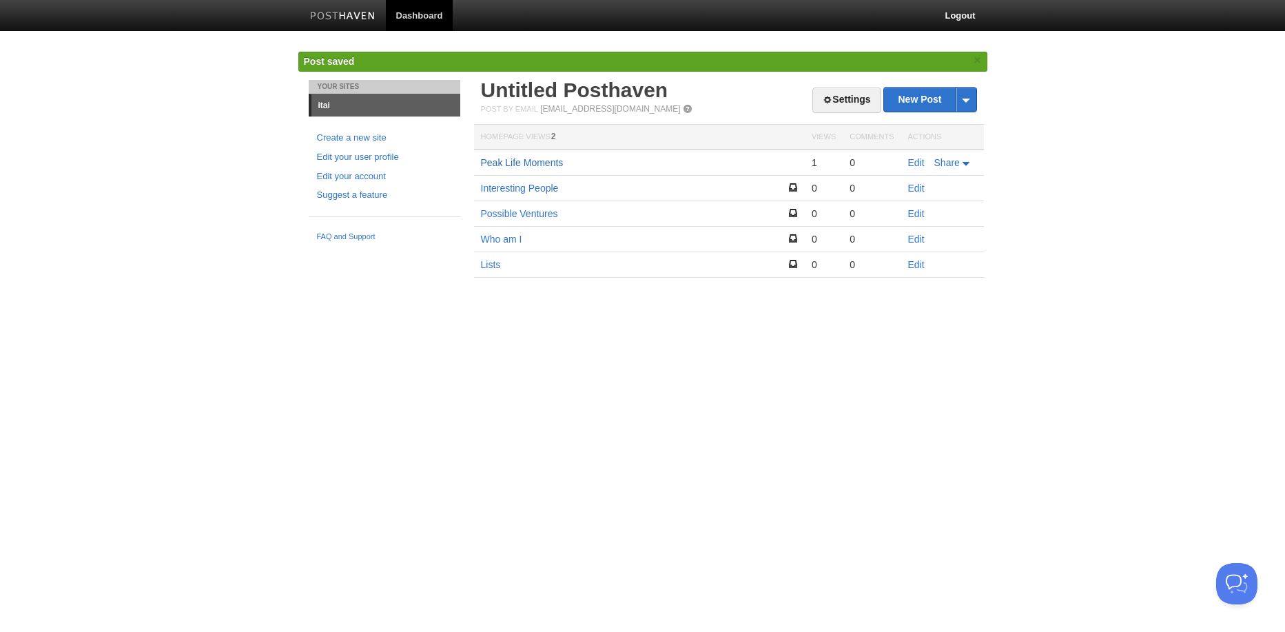
click at [535, 161] on link "Peak Life Moments" at bounding box center [522, 162] width 83 height 11
click at [0, 0] on body "Dashboard Logout Post saved × Your Sites itai Create a new site Edit your user …" at bounding box center [642, 159] width 1285 height 318
